Goal: Information Seeking & Learning: Compare options

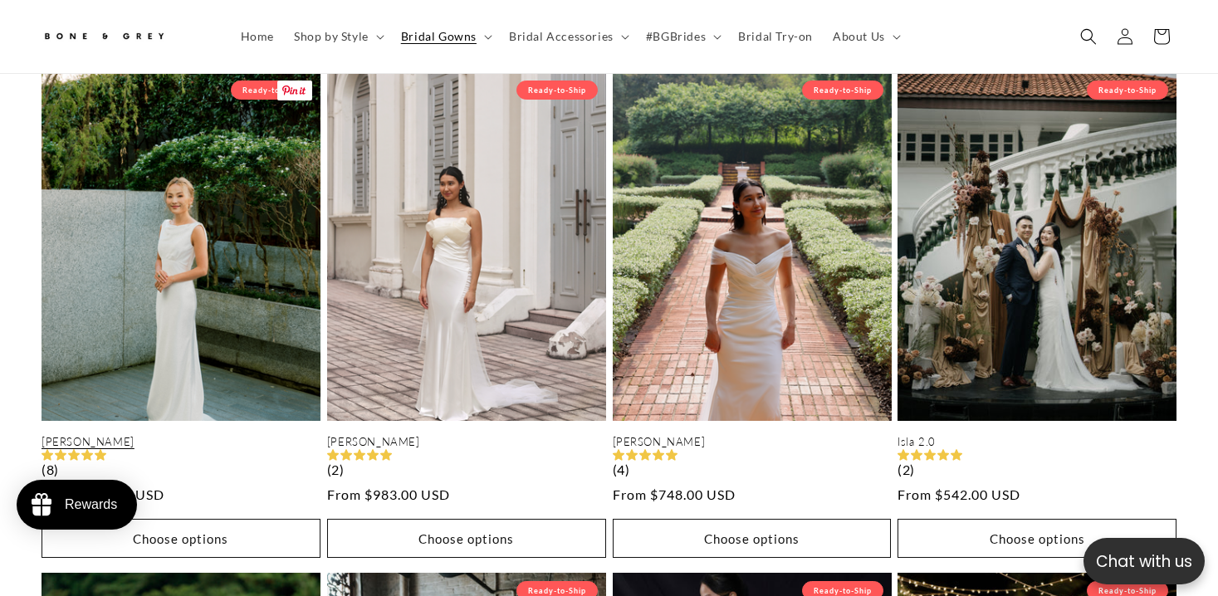
click at [192, 435] on link "Julia" at bounding box center [180, 442] width 279 height 14
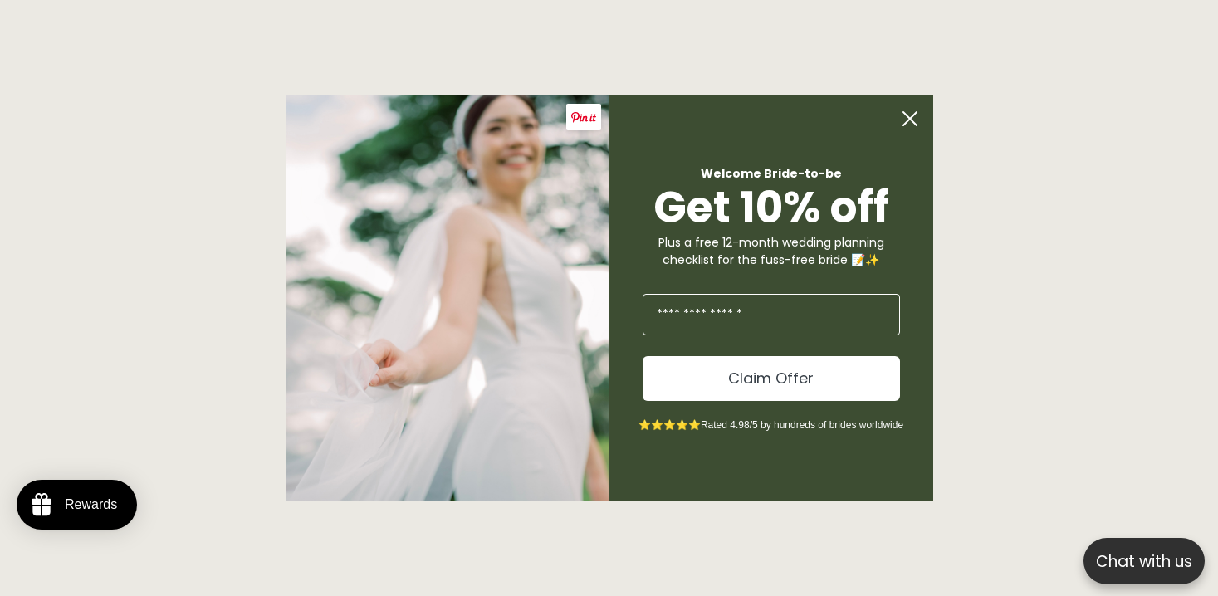
scroll to position [0, 824]
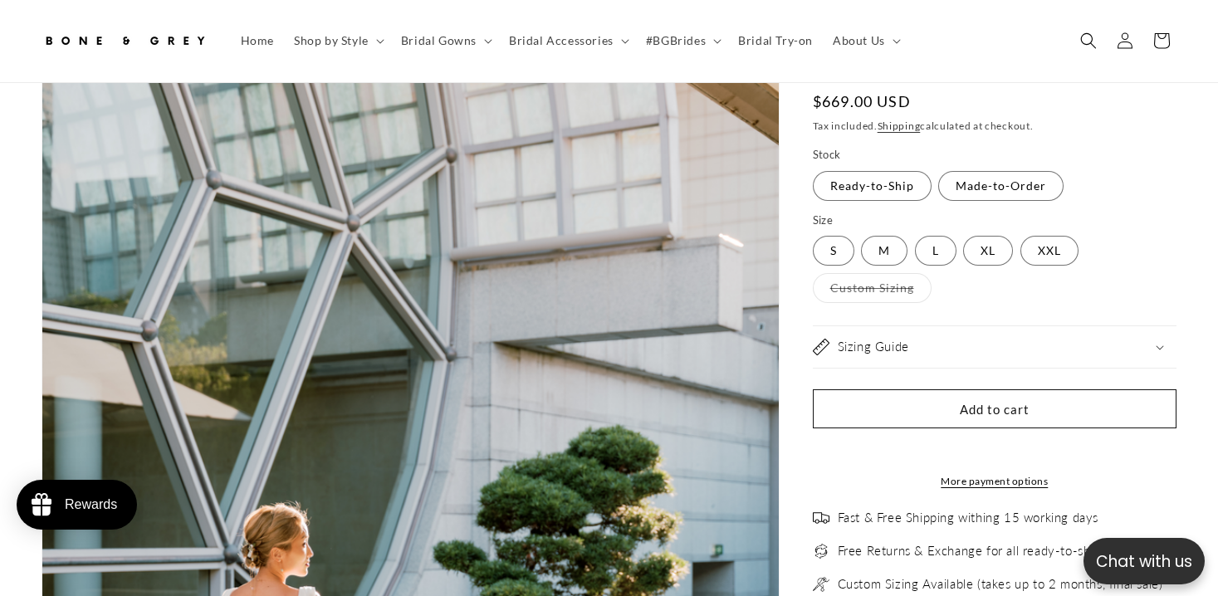
select select "**********"
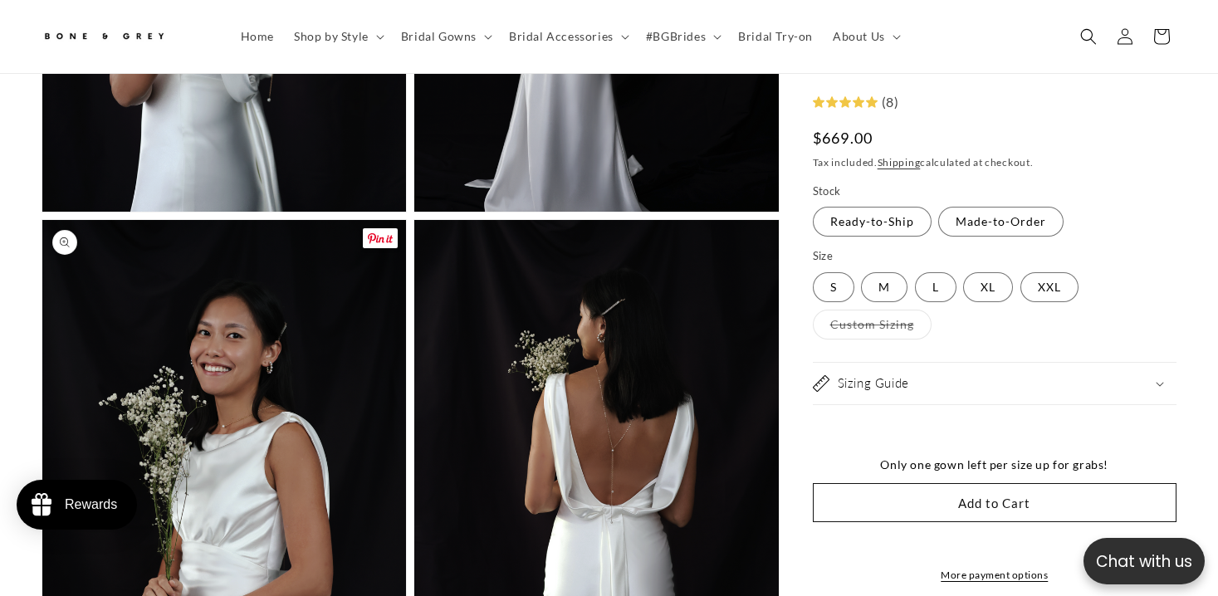
scroll to position [0, 824]
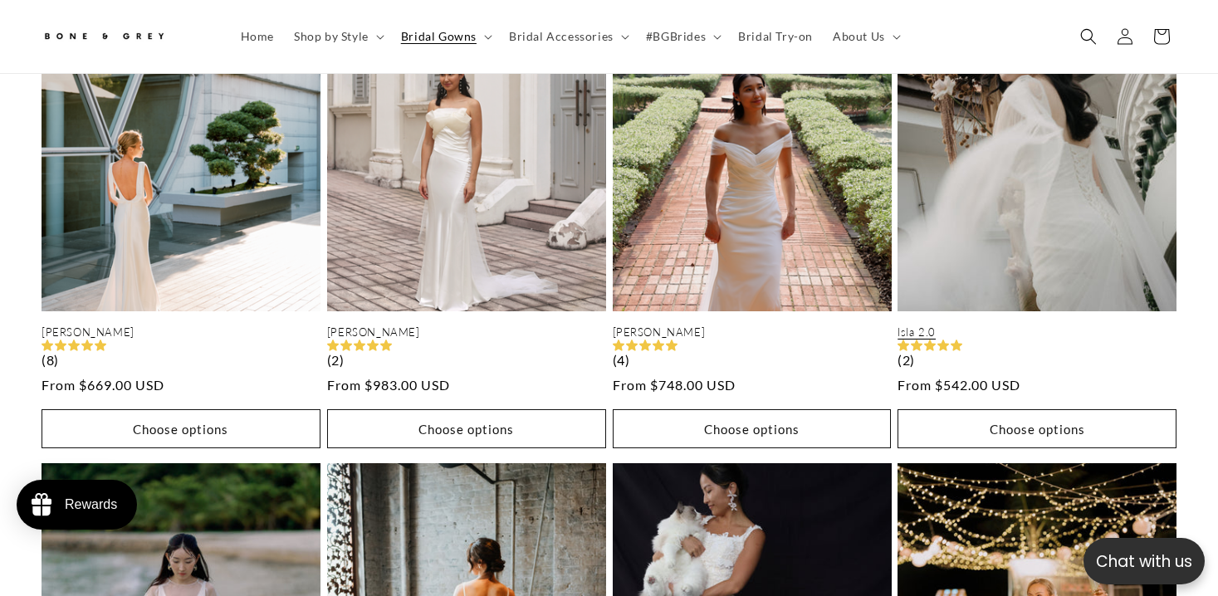
click at [912, 325] on link "Isla 2.0" at bounding box center [1036, 332] width 279 height 14
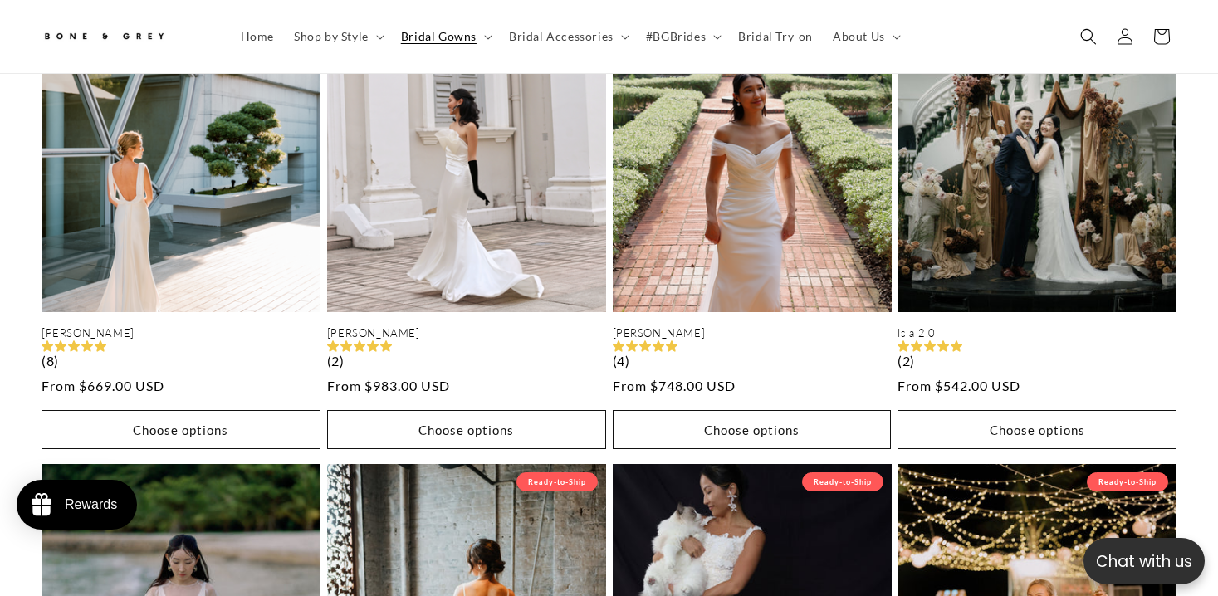
scroll to position [1423, 0]
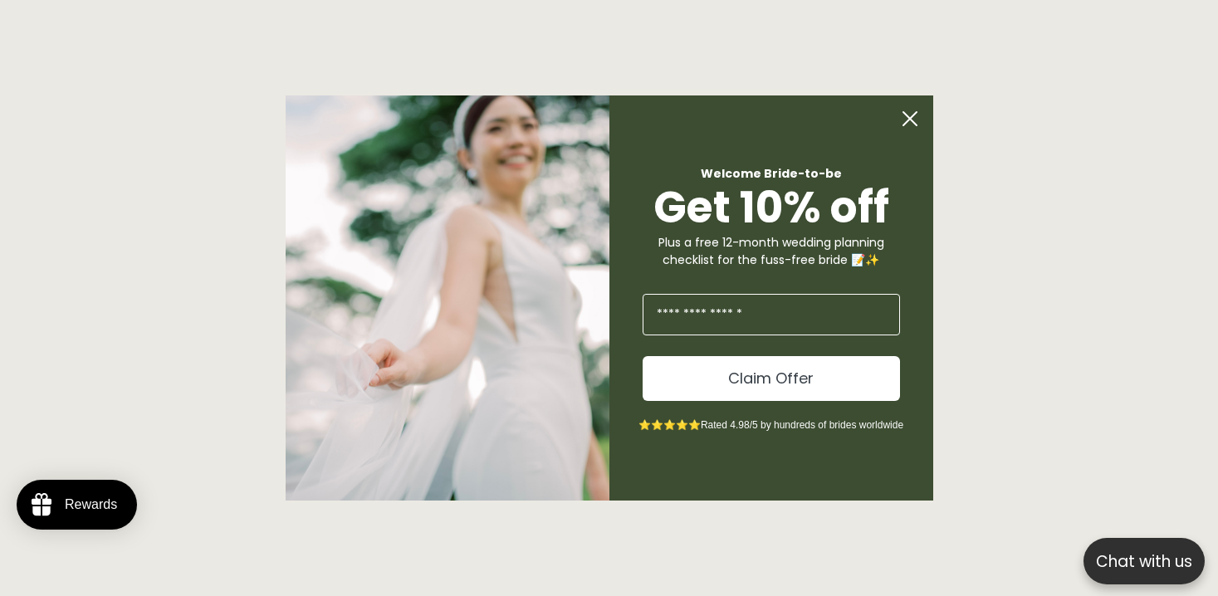
scroll to position [0, 824]
click at [903, 117] on circle "Close dialog" at bounding box center [910, 119] width 32 height 32
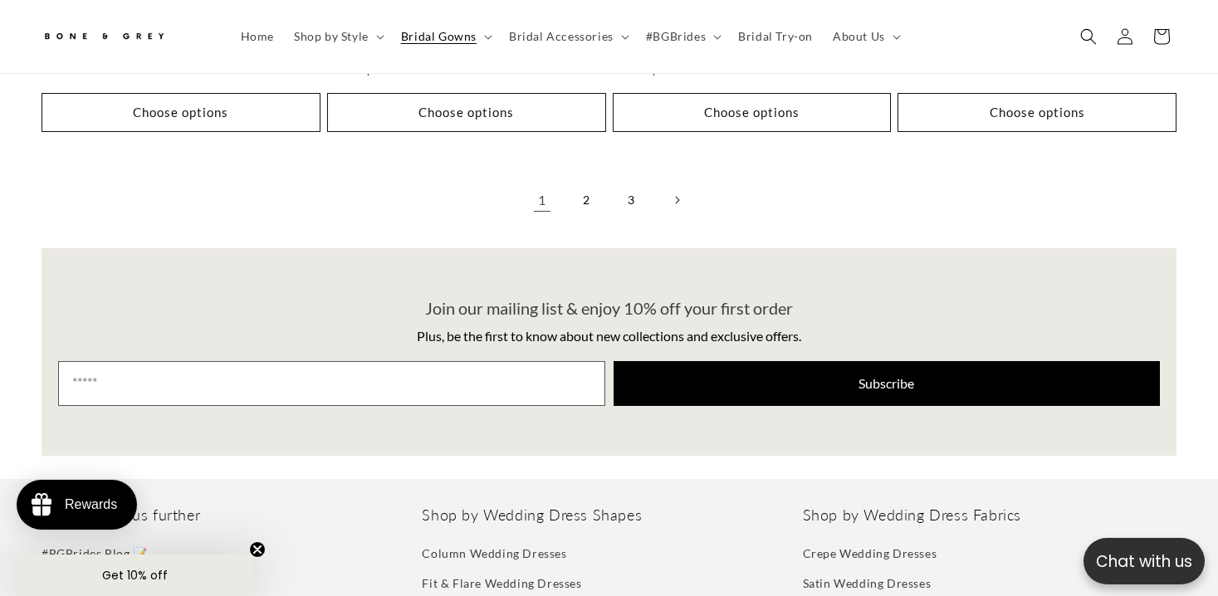
scroll to position [0, 0]
click at [585, 183] on link "2" at bounding box center [587, 200] width 37 height 37
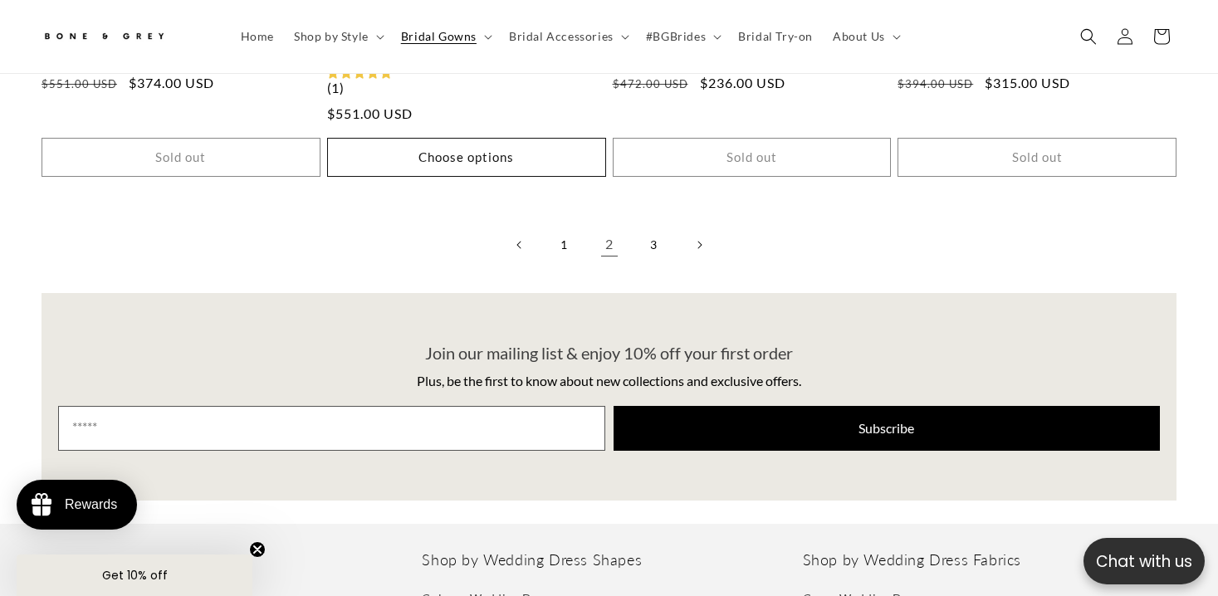
scroll to position [3602, 0]
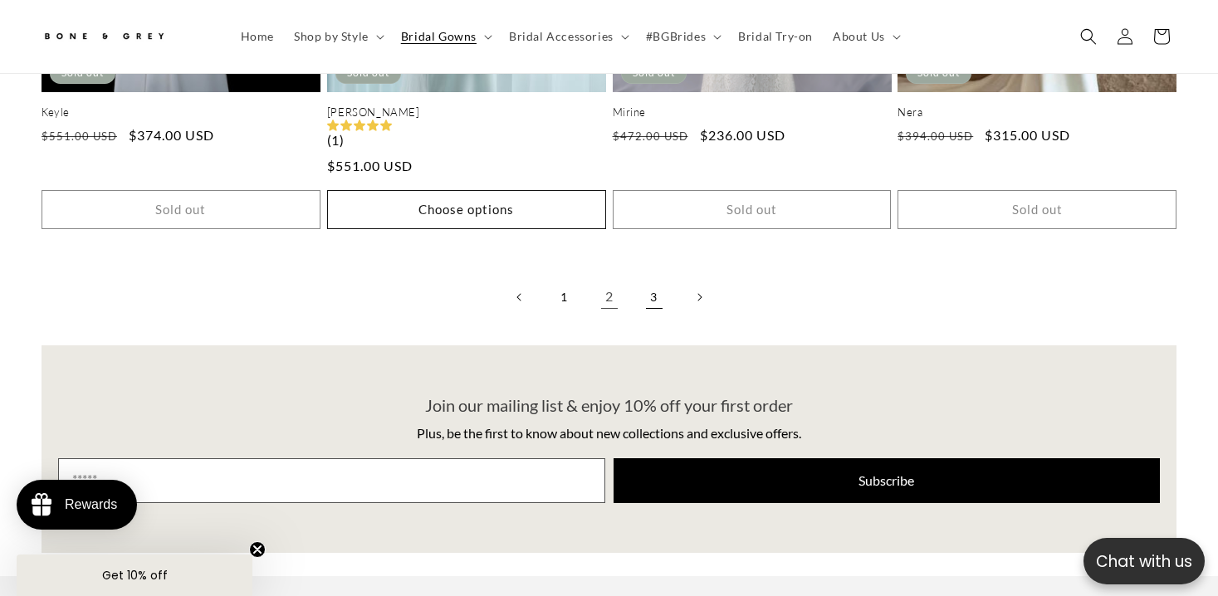
click at [652, 293] on link "3" at bounding box center [654, 297] width 37 height 37
